Goal: Task Accomplishment & Management: Manage account settings

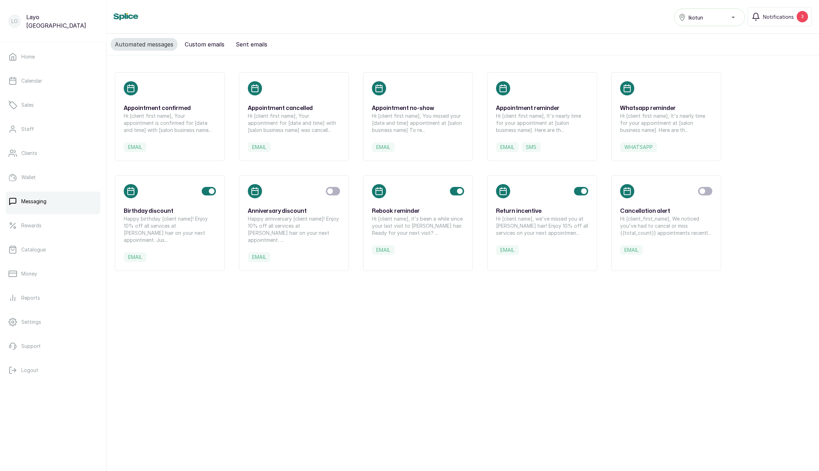
click at [418, 220] on p "Hi [client name], it's been a while since your last visit to [PERSON_NAME] hair…" at bounding box center [418, 225] width 92 height 21
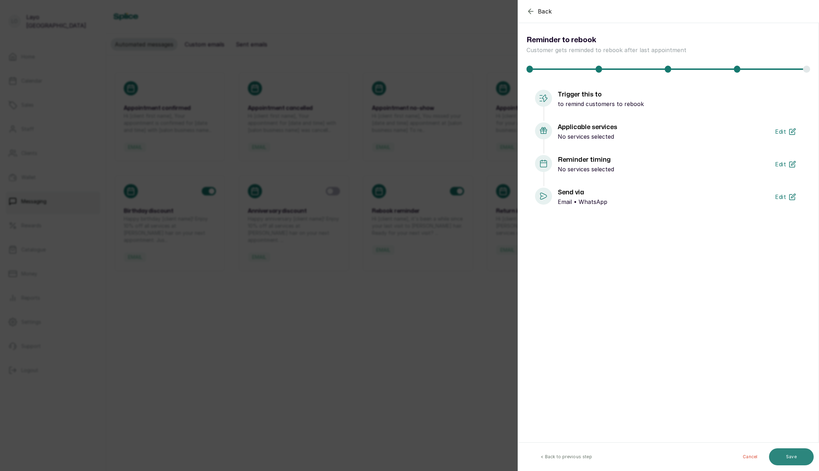
click at [786, 456] on button "Save" at bounding box center [791, 456] width 45 height 17
click at [786, 450] on button "Save" at bounding box center [791, 456] width 45 height 17
click at [799, 454] on button "Save" at bounding box center [791, 456] width 45 height 17
click at [575, 459] on button "< Back to previous step" at bounding box center [566, 456] width 85 height 17
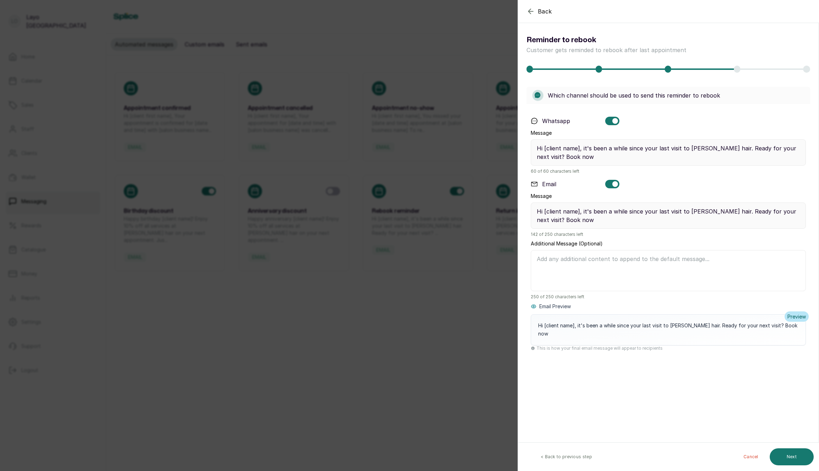
click at [576, 459] on button "< Back to previous step" at bounding box center [566, 456] width 85 height 17
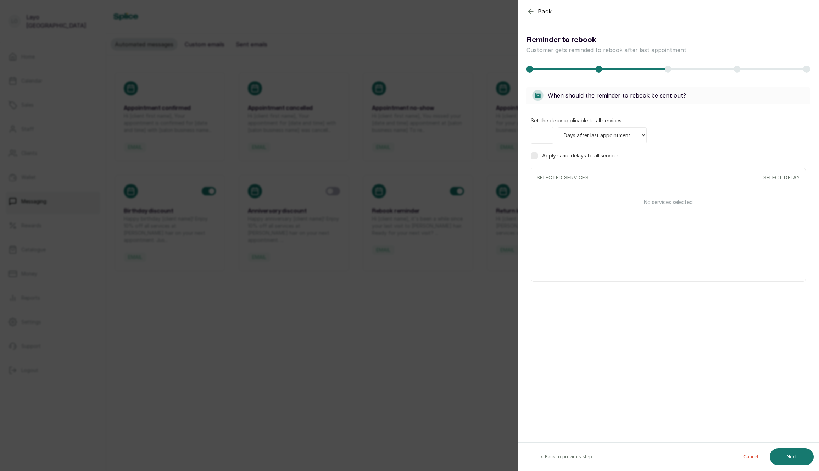
click at [575, 459] on button "< Back to previous step" at bounding box center [566, 456] width 85 height 17
click at [577, 135] on div "Select..." at bounding box center [665, 136] width 257 height 9
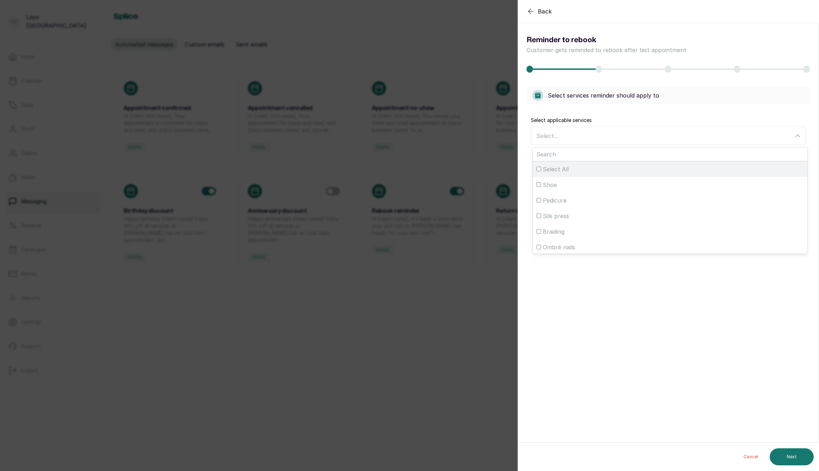
click at [561, 171] on span "Select All" at bounding box center [556, 169] width 26 height 9
click at [541, 171] on input "Select All" at bounding box center [539, 169] width 5 height 5
checkbox input "true"
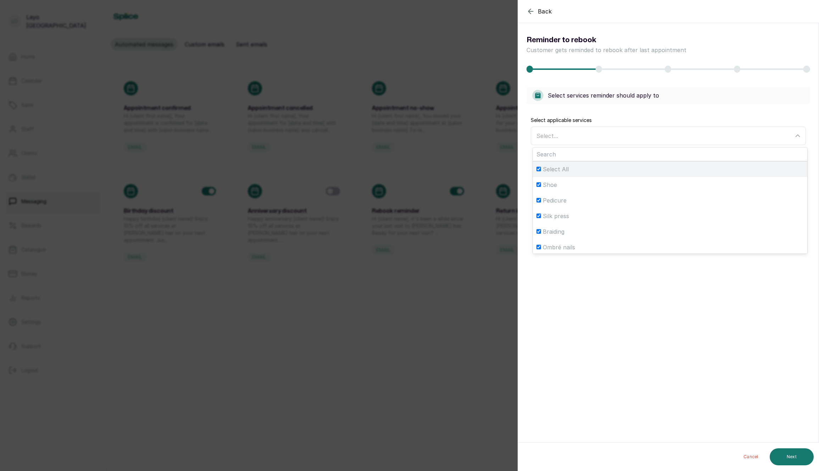
checkbox input "true"
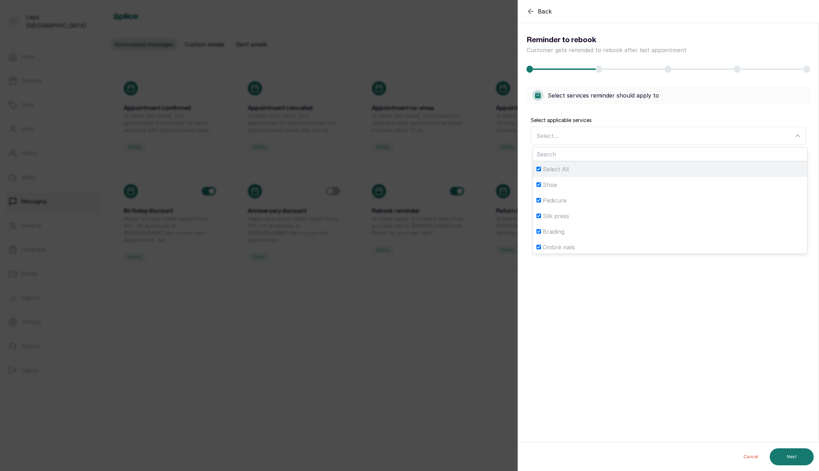
checkbox input "true"
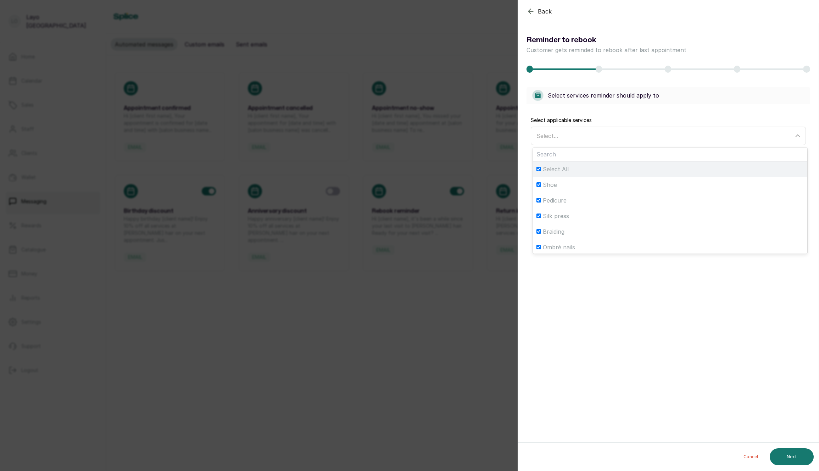
checkbox input "true"
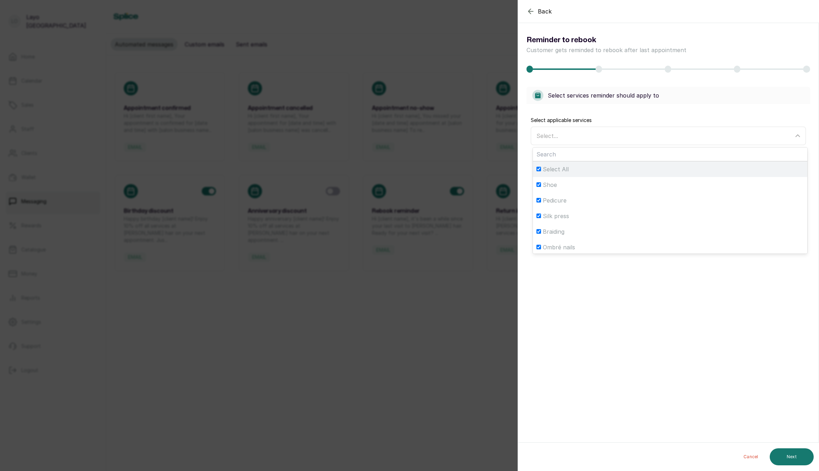
checkbox input "true"
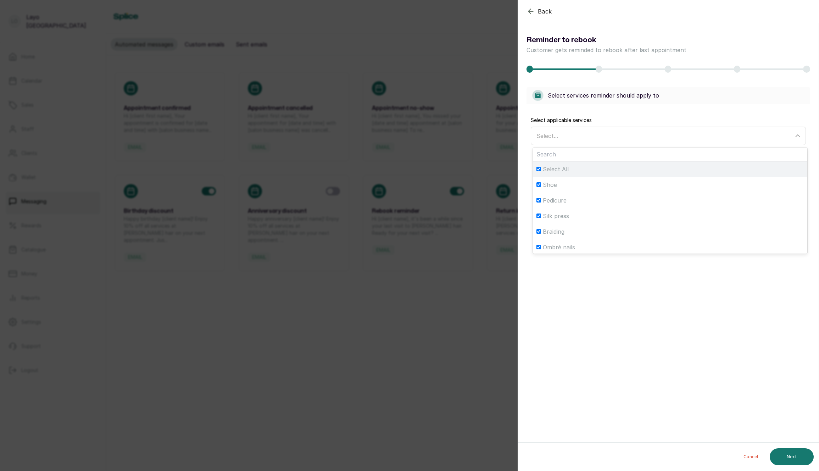
checkbox input "true"
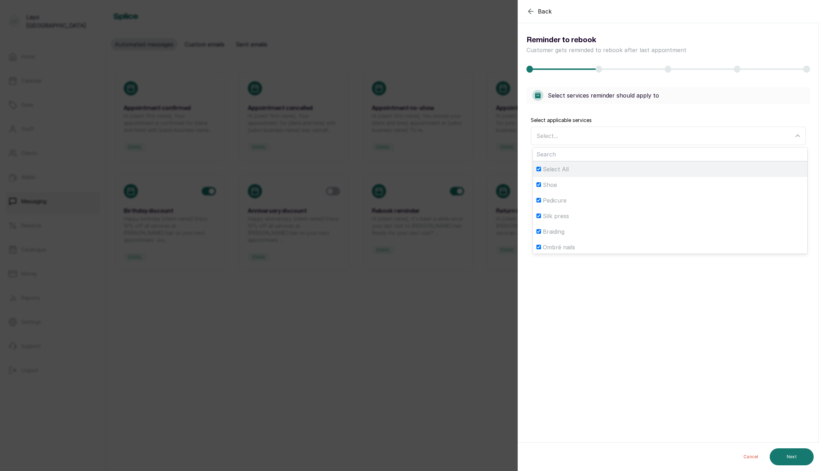
checkbox input "true"
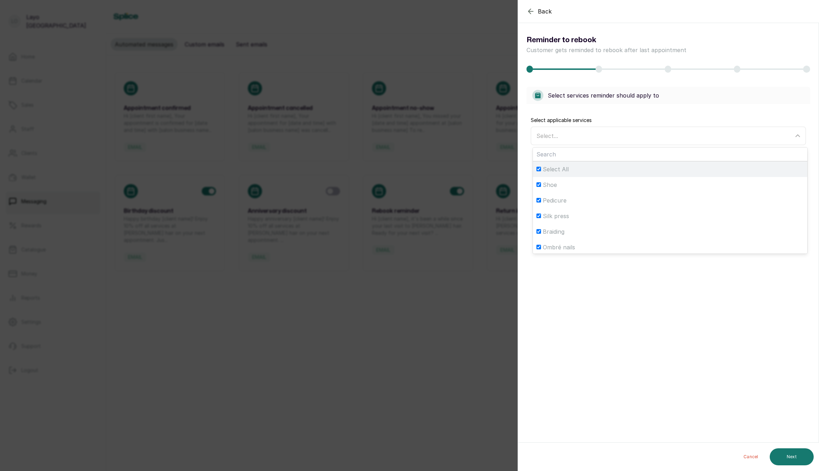
checkbox input "true"
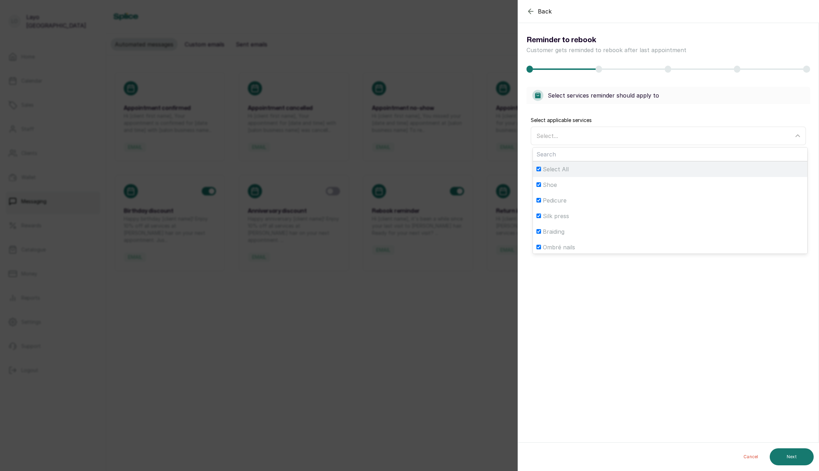
checkbox input "true"
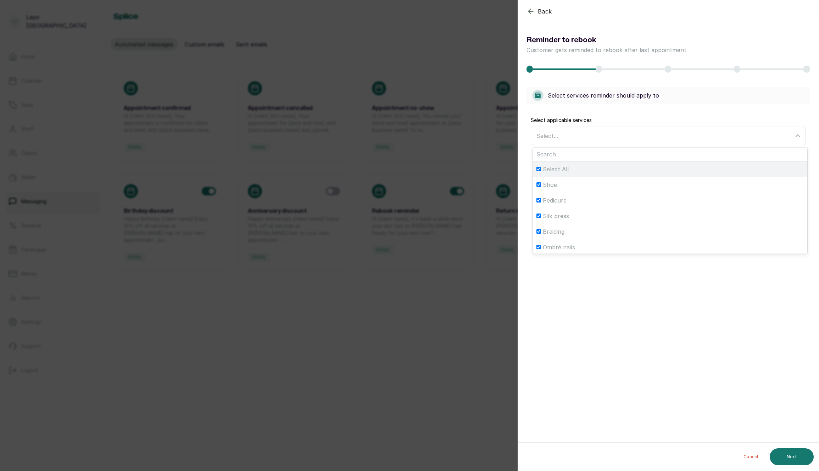
checkbox input "true"
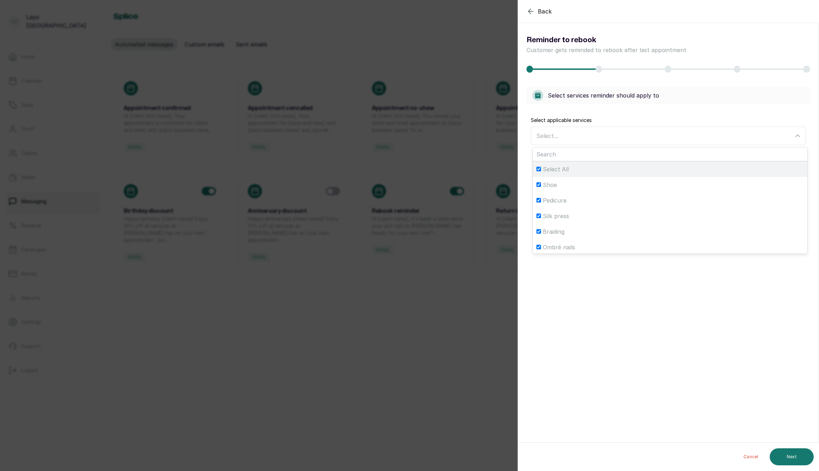
checkbox input "true"
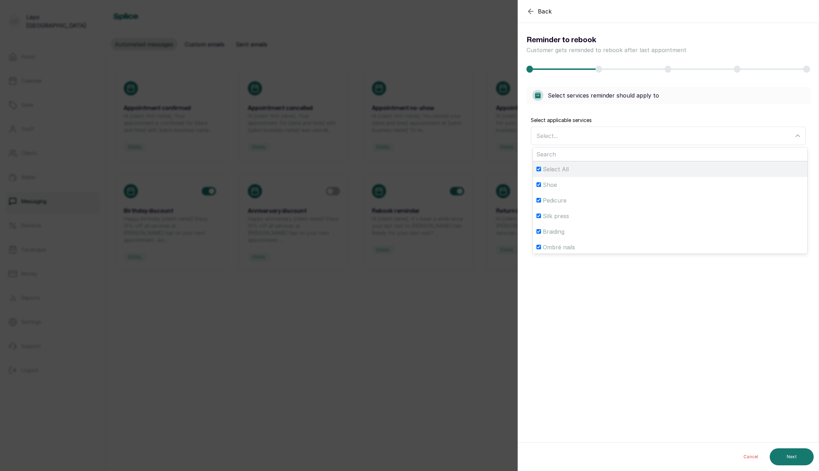
checkbox input "true"
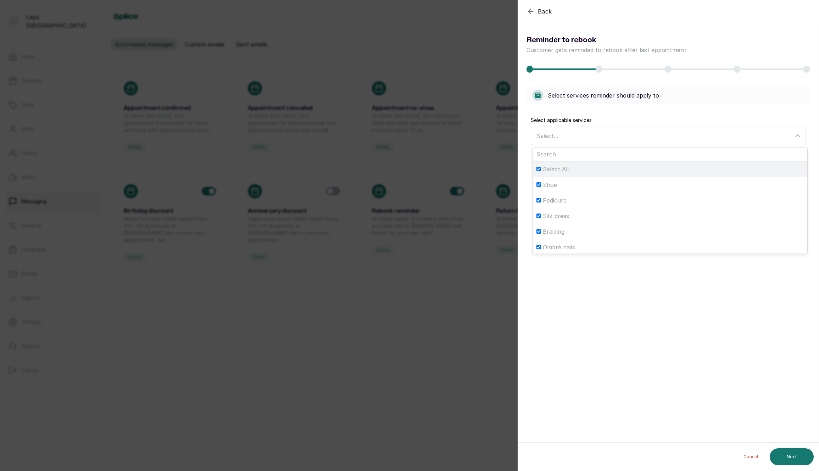
checkbox input "true"
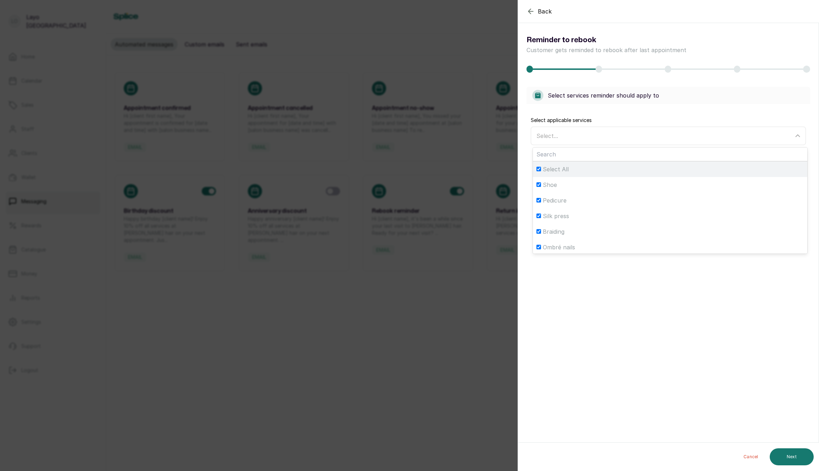
checkbox input "true"
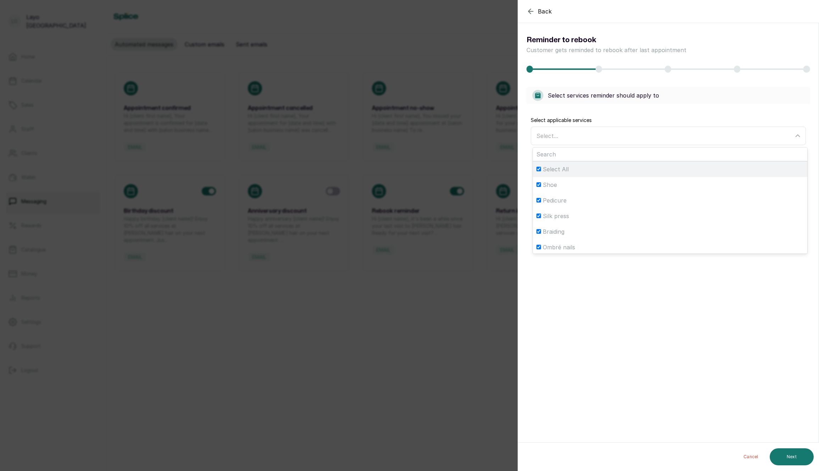
checkbox input "true"
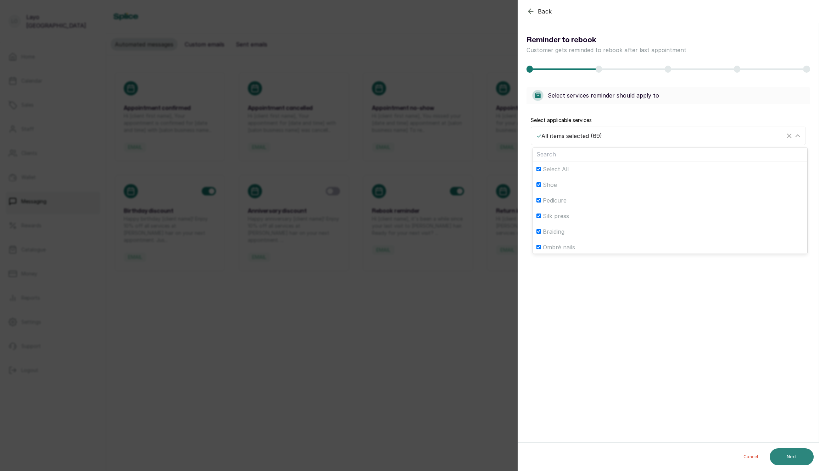
click at [802, 459] on button "Next" at bounding box center [792, 456] width 44 height 17
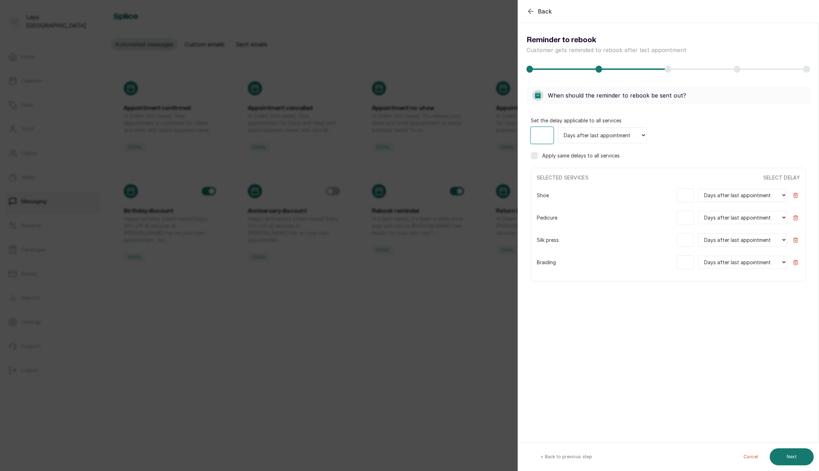
click at [539, 137] on input "number" at bounding box center [542, 135] width 23 height 17
type input "5"
click at [554, 155] on label "Apply same delays to all services" at bounding box center [581, 155] width 78 height 7
click at [793, 459] on button "Next" at bounding box center [792, 456] width 44 height 17
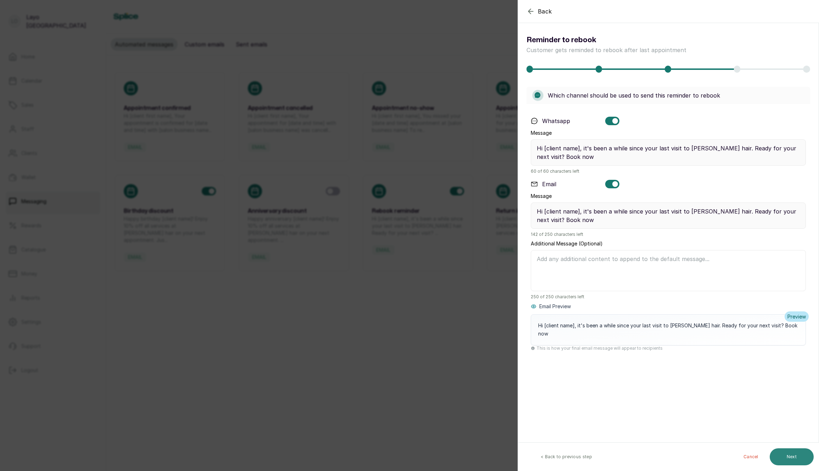
click at [785, 454] on button "Next" at bounding box center [792, 456] width 44 height 17
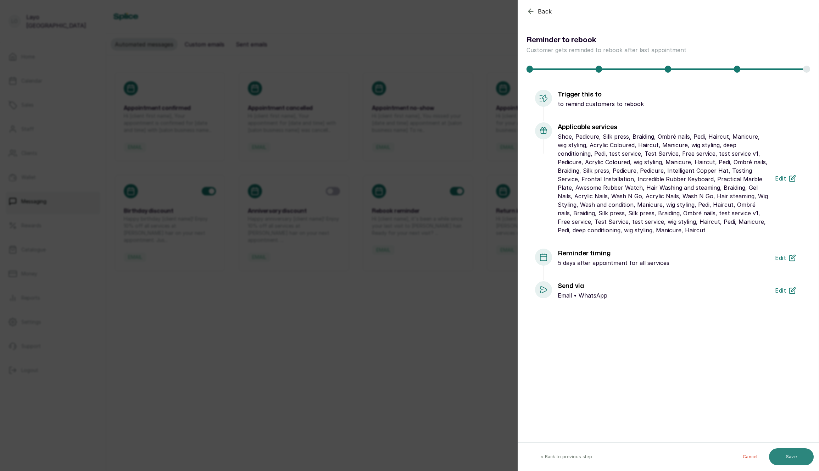
click at [785, 450] on button "Save" at bounding box center [791, 456] width 45 height 17
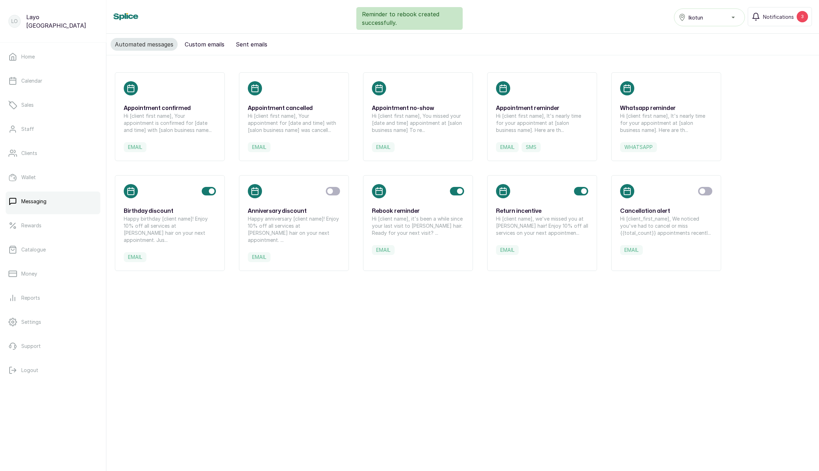
click at [541, 217] on p "Hi [client name], we've missed you at [PERSON_NAME] hair! Enjoy 10% off all ser…" at bounding box center [542, 225] width 92 height 21
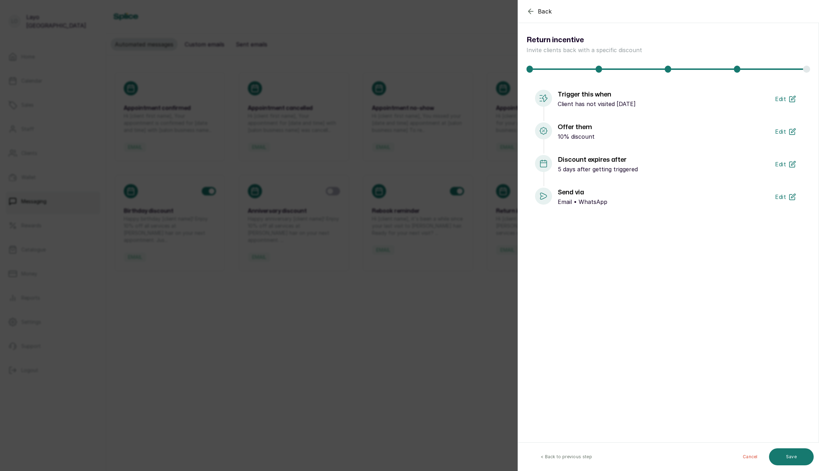
click at [560, 454] on button "< Back to previous step" at bounding box center [566, 456] width 85 height 17
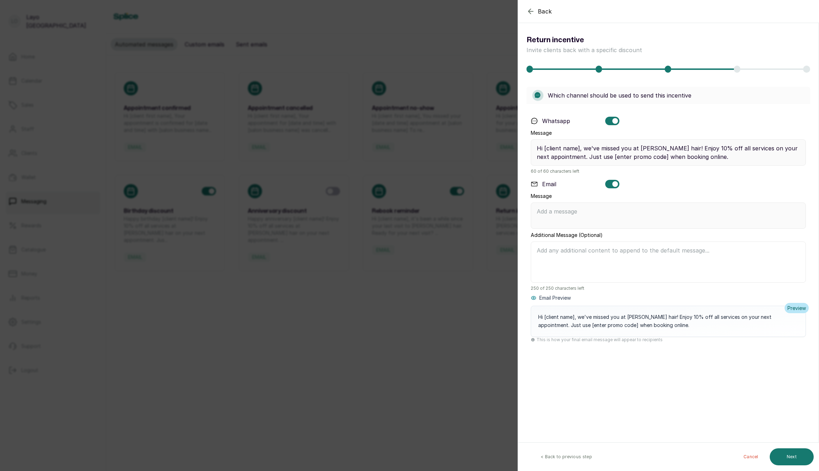
click at [560, 454] on button "< Back to previous step" at bounding box center [566, 456] width 85 height 17
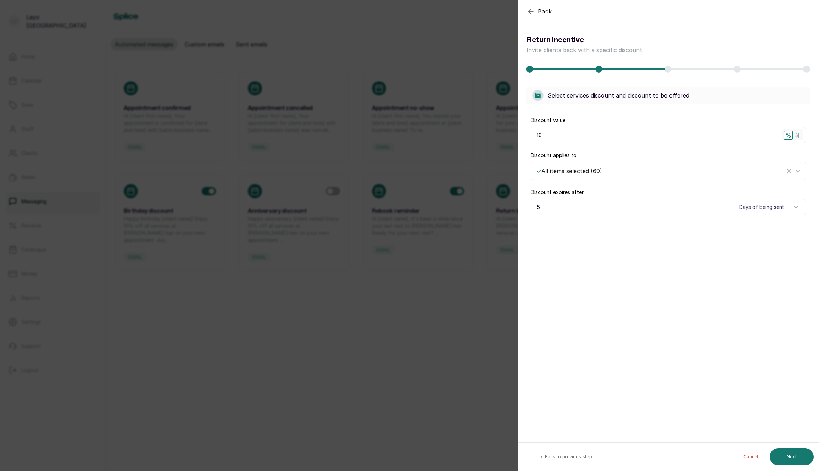
click at [560, 454] on button "< Back to previous step" at bounding box center [566, 456] width 85 height 17
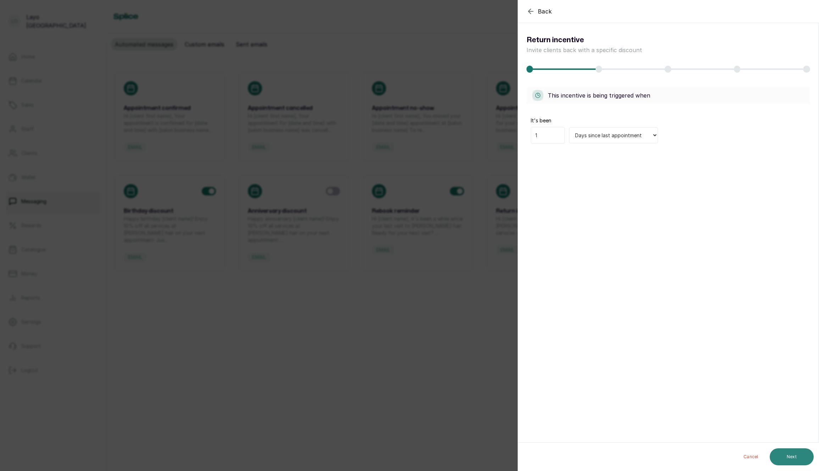
click at [784, 457] on button "Next" at bounding box center [792, 456] width 44 height 17
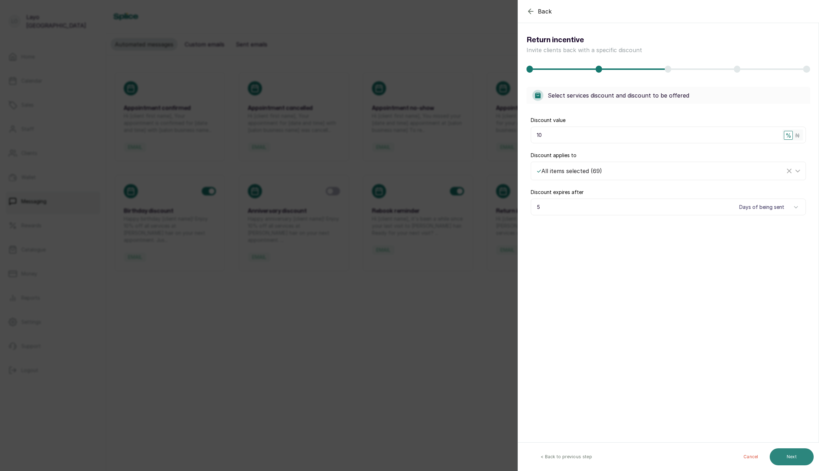
click at [793, 453] on button "Next" at bounding box center [792, 456] width 44 height 17
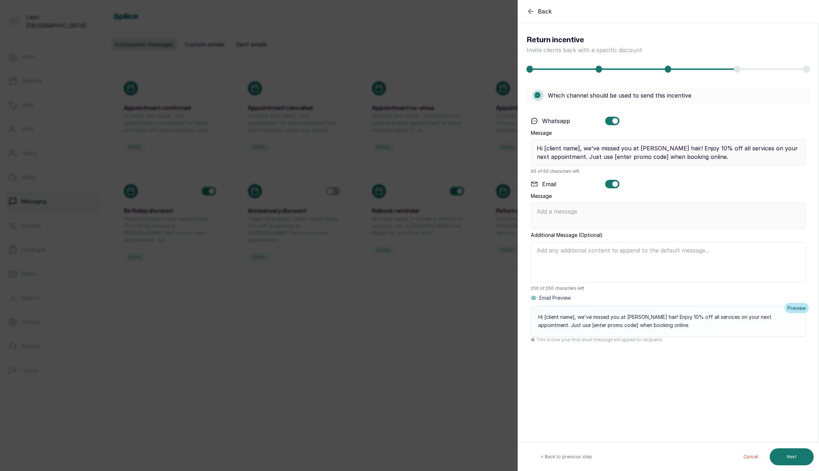
click at [781, 445] on div "Cancel Next" at bounding box center [744, 457] width 151 height 28
click at [783, 454] on button "Next" at bounding box center [792, 456] width 44 height 17
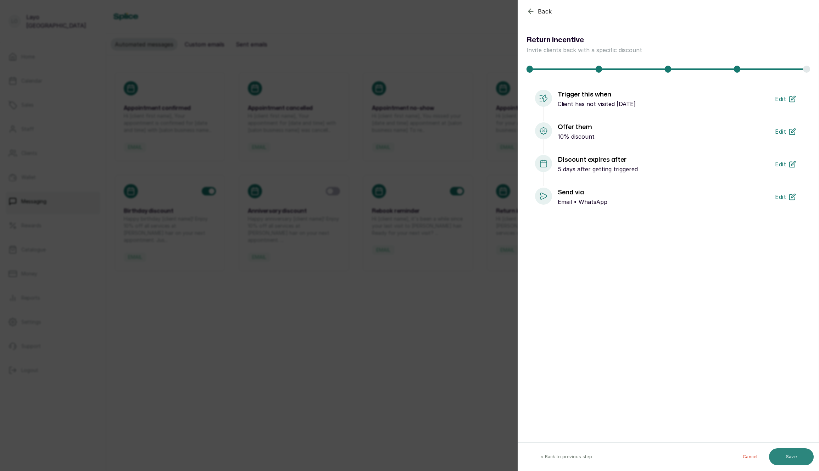
click at [783, 452] on button "Save" at bounding box center [791, 456] width 45 height 17
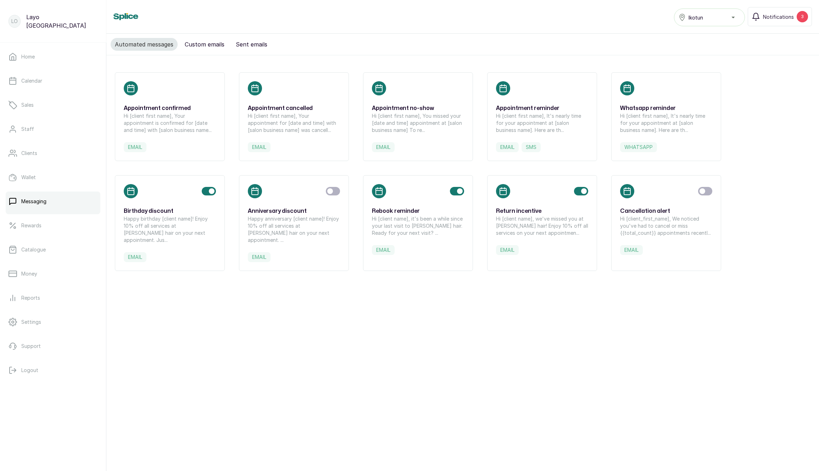
click at [521, 221] on p "Hi [client name], we've missed you at [PERSON_NAME] hair! Enjoy 10% off all ser…" at bounding box center [542, 225] width 92 height 21
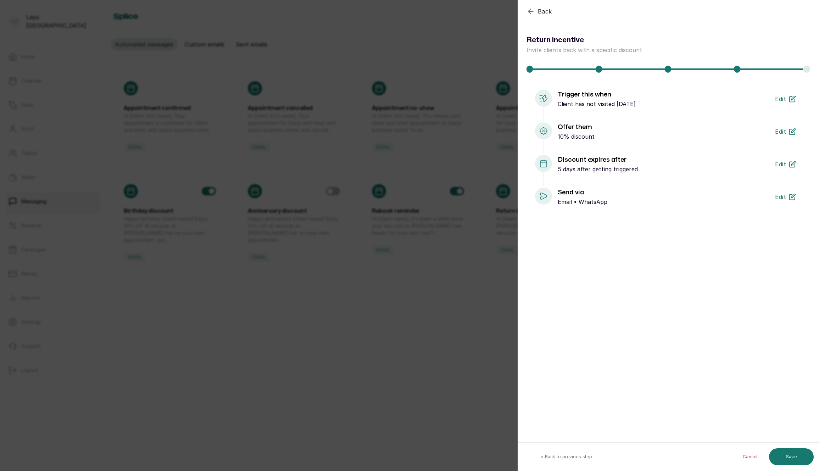
click at [577, 455] on button "< Back to previous step" at bounding box center [566, 456] width 85 height 17
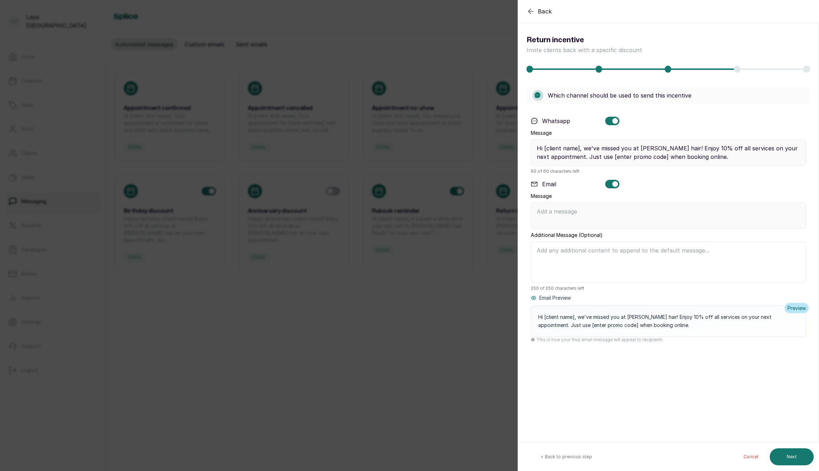
click at [577, 455] on button "< Back to previous step" at bounding box center [566, 456] width 85 height 17
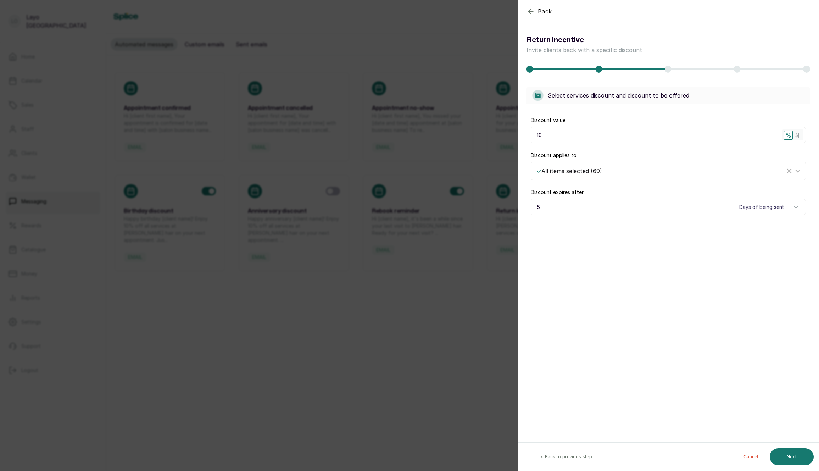
click at [548, 448] on button "< Back to previous step" at bounding box center [566, 456] width 85 height 17
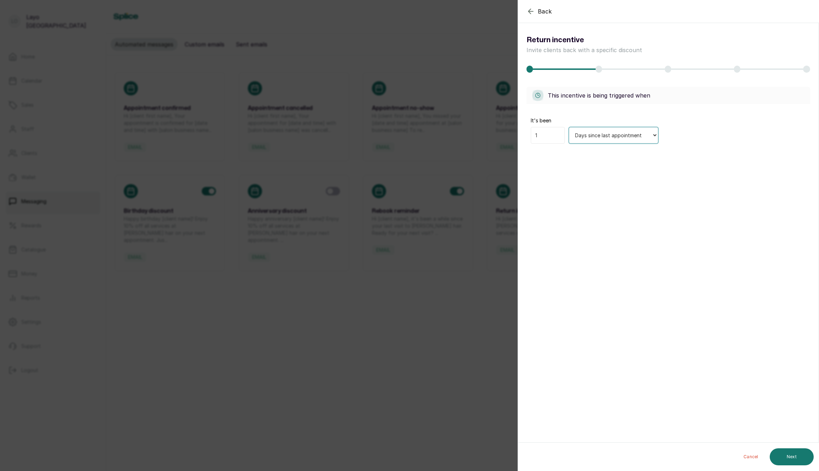
click at [589, 137] on select "Days since last appointment Weeks since last appointment Months since last appo…" at bounding box center [613, 135] width 89 height 16
click at [569, 127] on select "Days since last appointment Weeks since last appointment Months since last appo…" at bounding box center [613, 135] width 89 height 16
click at [548, 137] on input "1" at bounding box center [548, 135] width 34 height 17
drag, startPoint x: 547, startPoint y: 137, endPoint x: 535, endPoint y: 137, distance: 12.1
click at [535, 137] on input "1" at bounding box center [548, 135] width 34 height 17
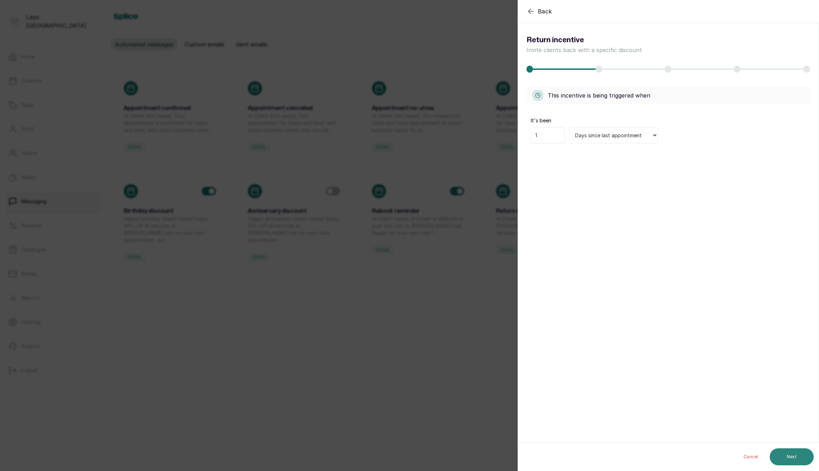
click at [788, 455] on button "Next" at bounding box center [792, 456] width 44 height 17
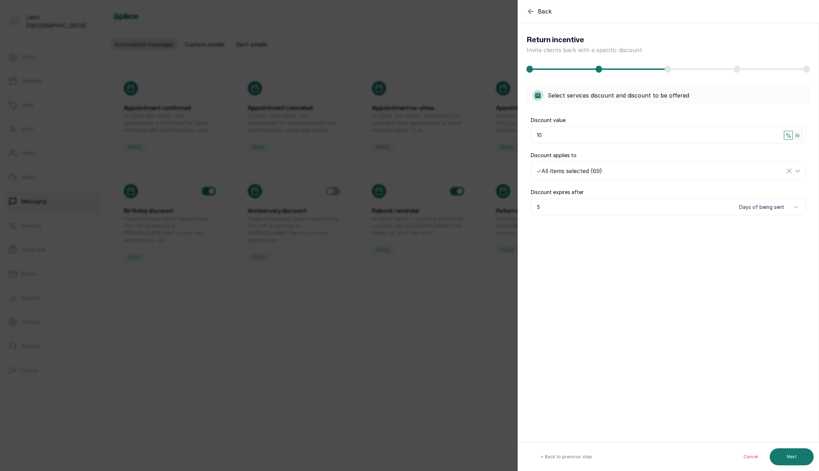
click at [789, 135] on span "%" at bounding box center [789, 135] width 6 height 9
click at [796, 462] on button "Next" at bounding box center [792, 456] width 44 height 17
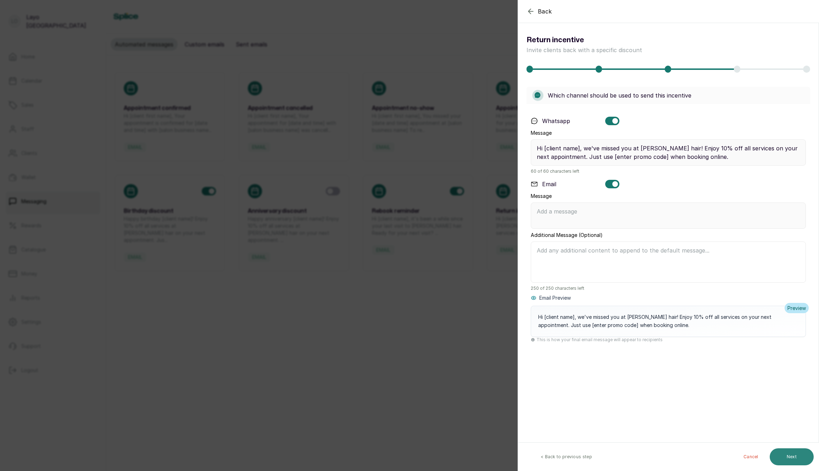
click at [790, 458] on button "Next" at bounding box center [792, 456] width 44 height 17
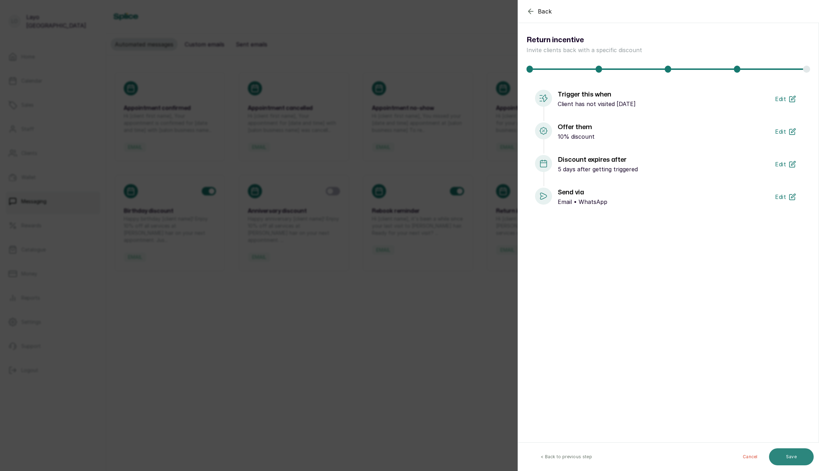
click at [788, 451] on button "Save" at bounding box center [791, 456] width 45 height 17
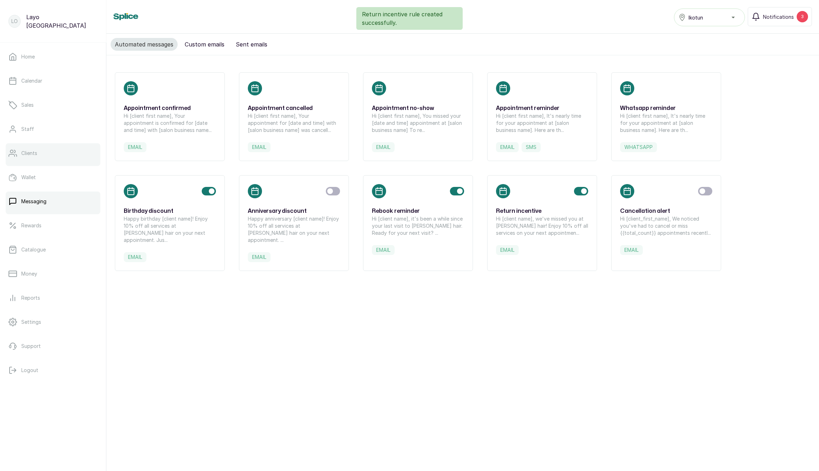
click at [35, 153] on p "Clients" at bounding box center [29, 153] width 16 height 7
